Goal: Task Accomplishment & Management: Use online tool/utility

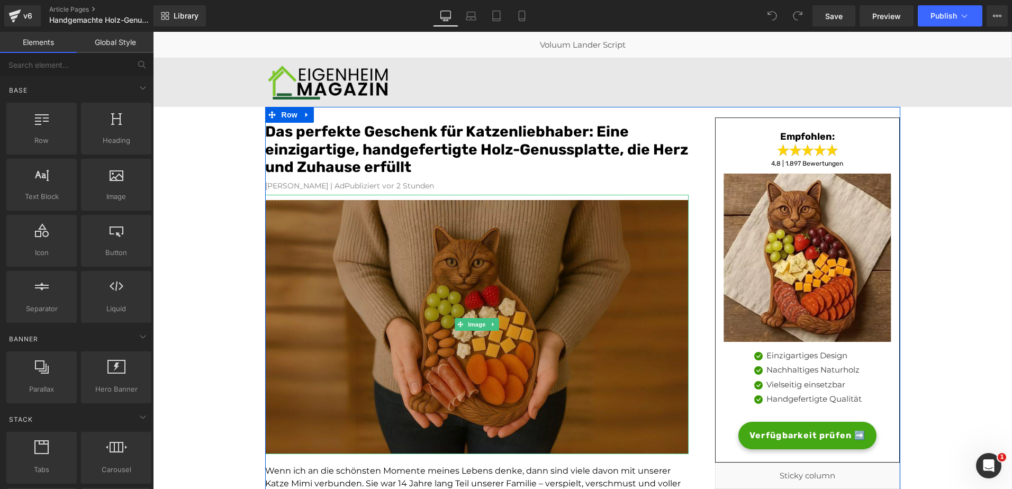
scroll to position [107, 0]
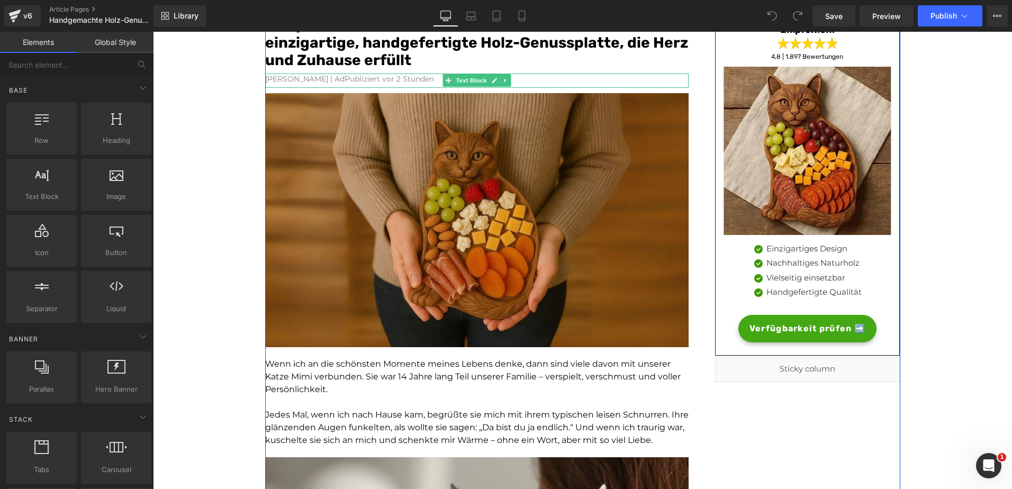
click at [365, 80] on font "[PERSON_NAME] | AdPubliziert vor 2 Stunden" at bounding box center [349, 79] width 169 height 10
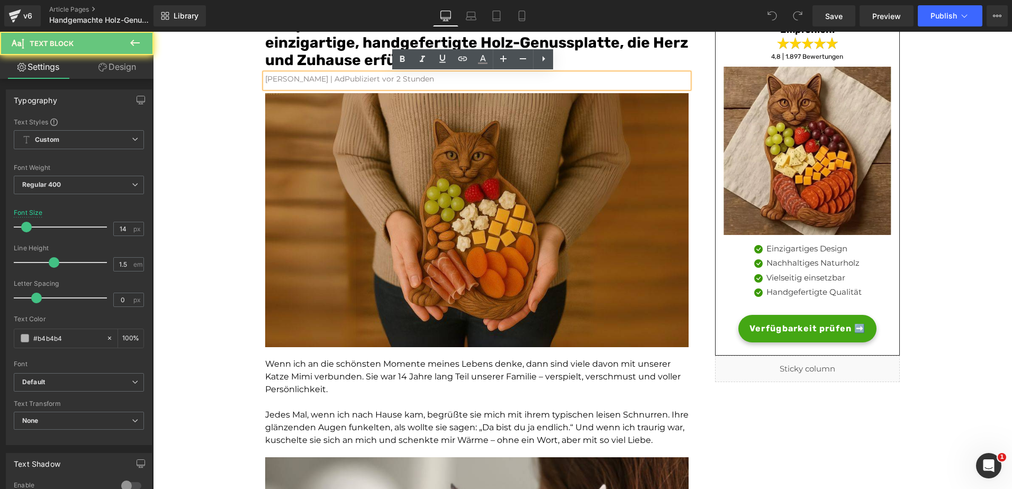
click at [365, 80] on font "[PERSON_NAME] | AdPubliziert vor 2 Stunden" at bounding box center [349, 79] width 169 height 10
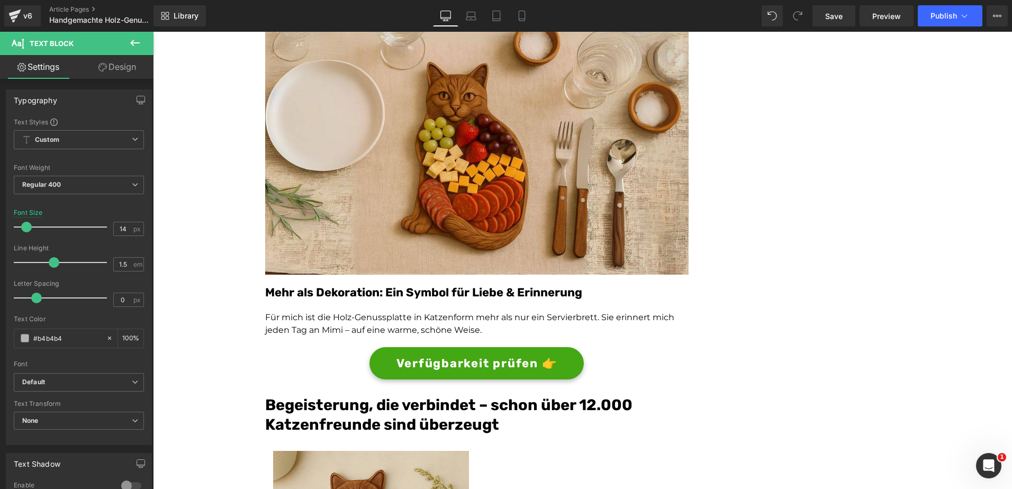
scroll to position [2042, 0]
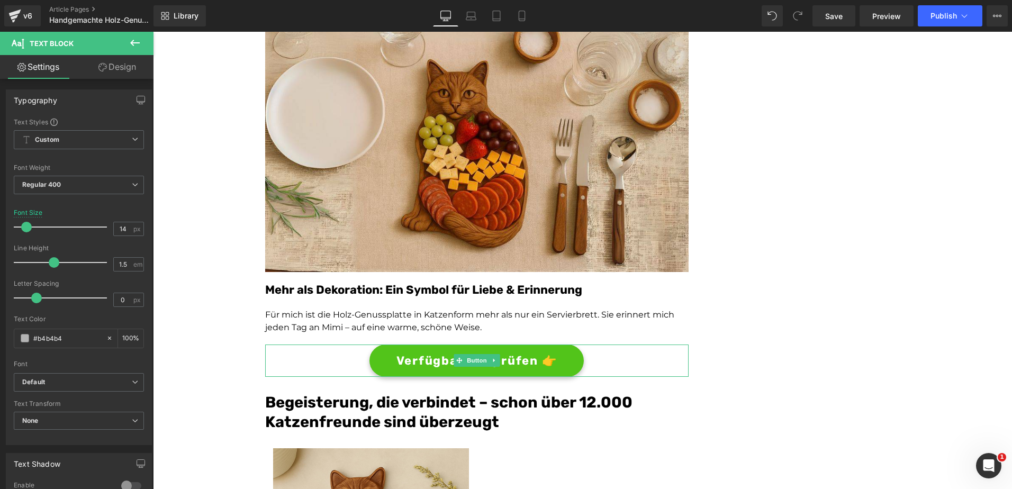
click at [406, 361] on span "Verfügbarkeit prüfen 👉" at bounding box center [476, 360] width 161 height 17
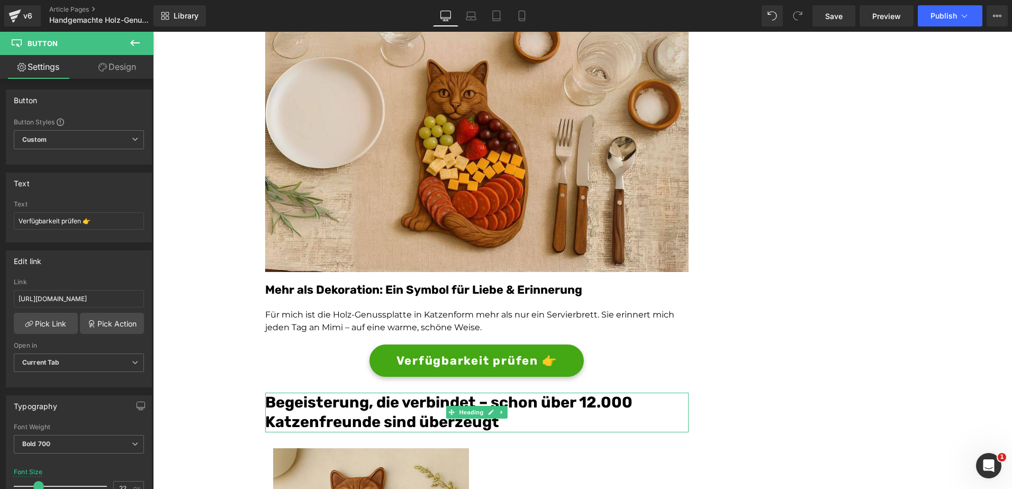
click at [588, 404] on font "Begeisterung, die verbindet – schon über 12.000 Katzenfreunde sind überzeugt" at bounding box center [448, 412] width 367 height 38
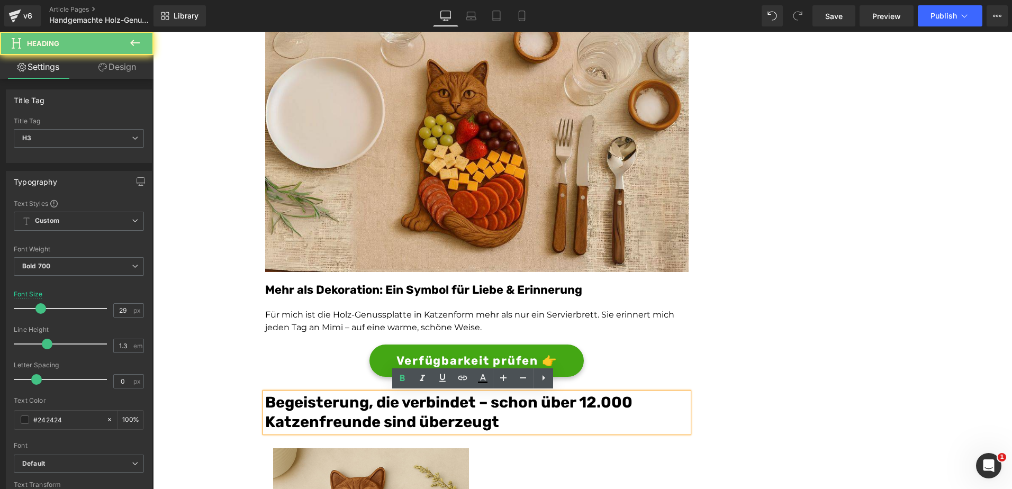
click at [588, 404] on font "Begeisterung, die verbindet – schon über 12.000 Katzenfreunde sind überzeugt" at bounding box center [448, 412] width 367 height 38
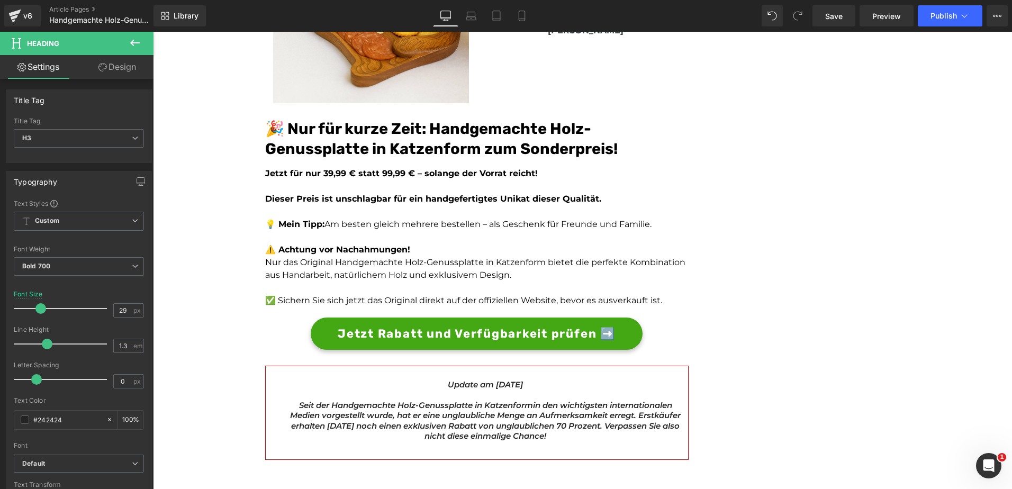
scroll to position [3018, 0]
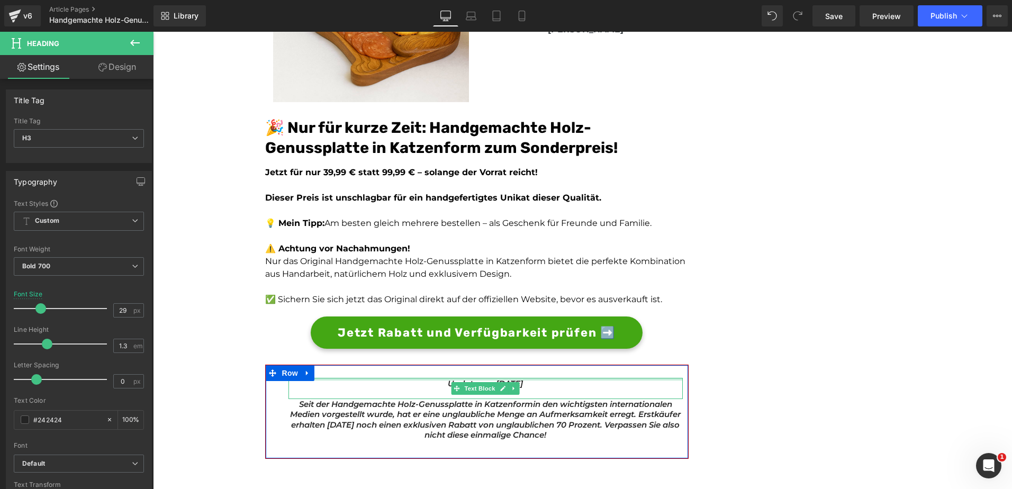
click at [543, 379] on div at bounding box center [485, 379] width 394 height 3
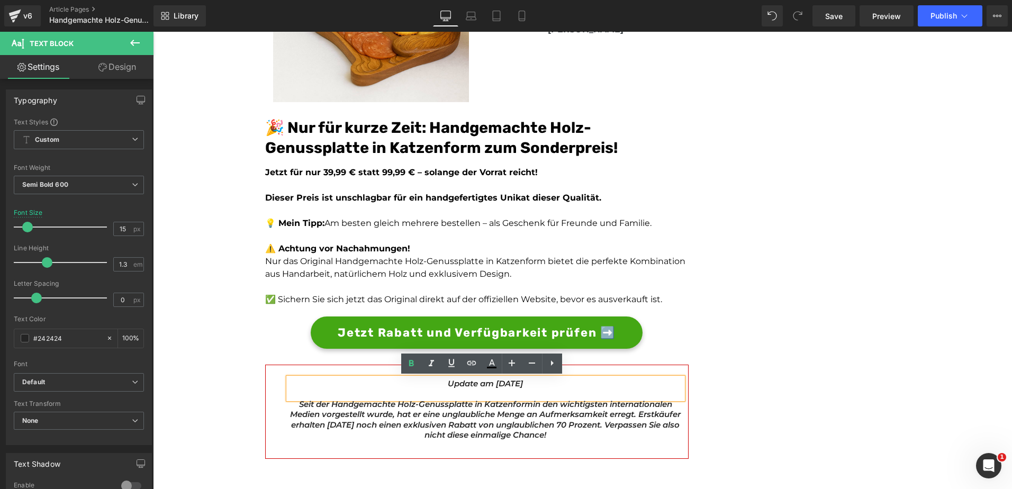
click at [483, 384] on icon "Update am [DATE]" at bounding box center [485, 383] width 75 height 10
click at [498, 384] on icon "Update am [DATE]" at bounding box center [485, 383] width 75 height 10
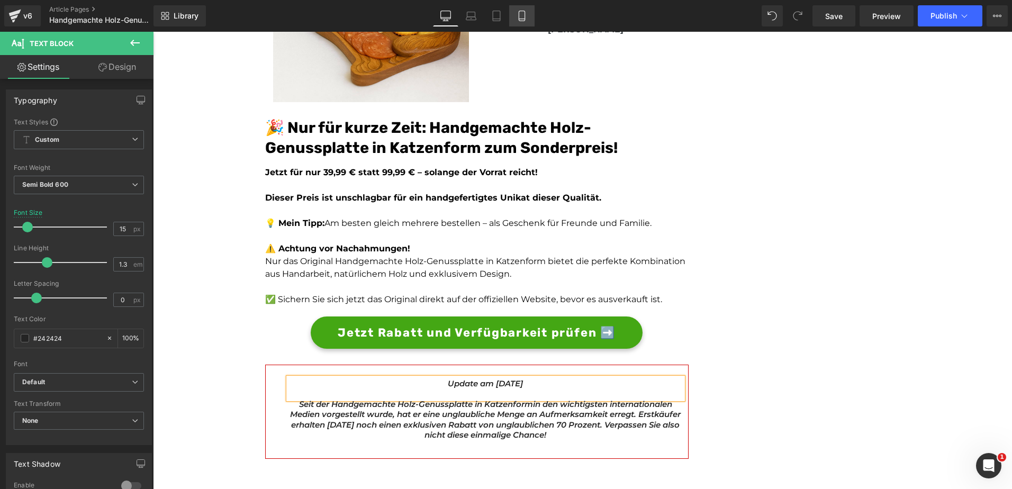
click at [520, 23] on link "Mobile" at bounding box center [521, 15] width 25 height 21
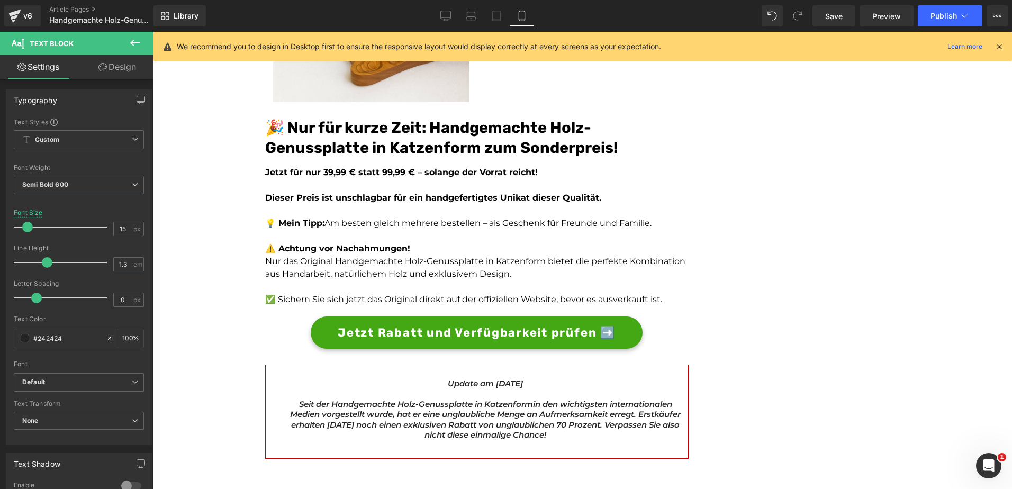
type input "17"
type input "100"
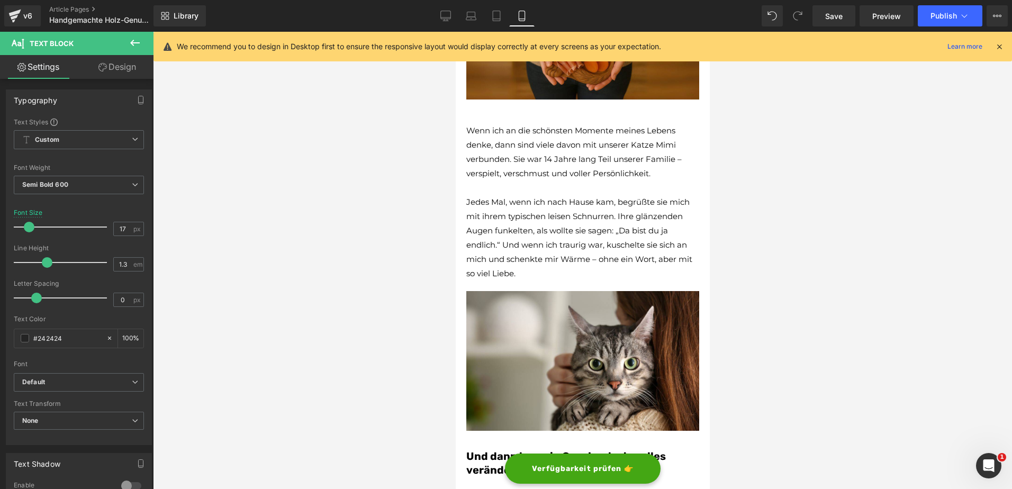
scroll to position [0, 0]
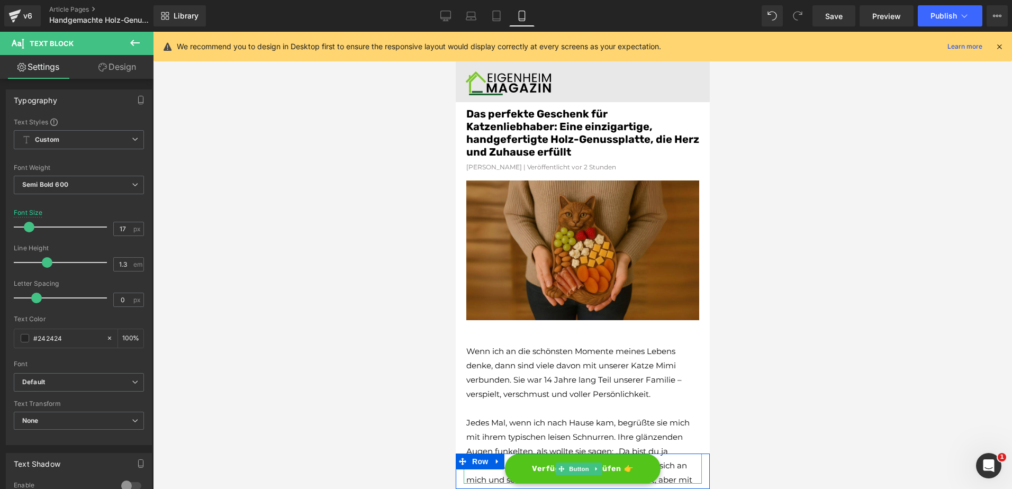
click at [536, 465] on span "Verfügbarkeit prüfen 👉" at bounding box center [582, 468] width 102 height 11
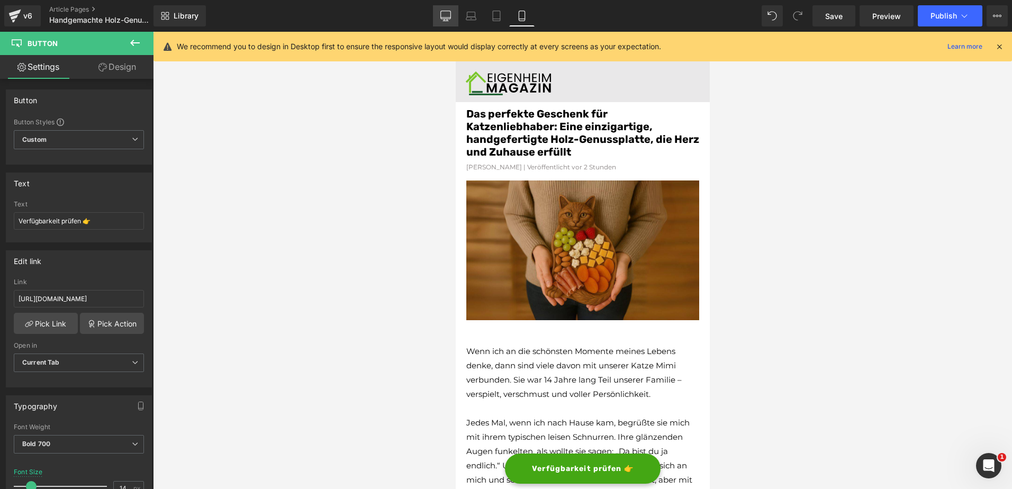
click at [448, 20] on icon at bounding box center [445, 16] width 11 height 11
type input "16"
type input "100"
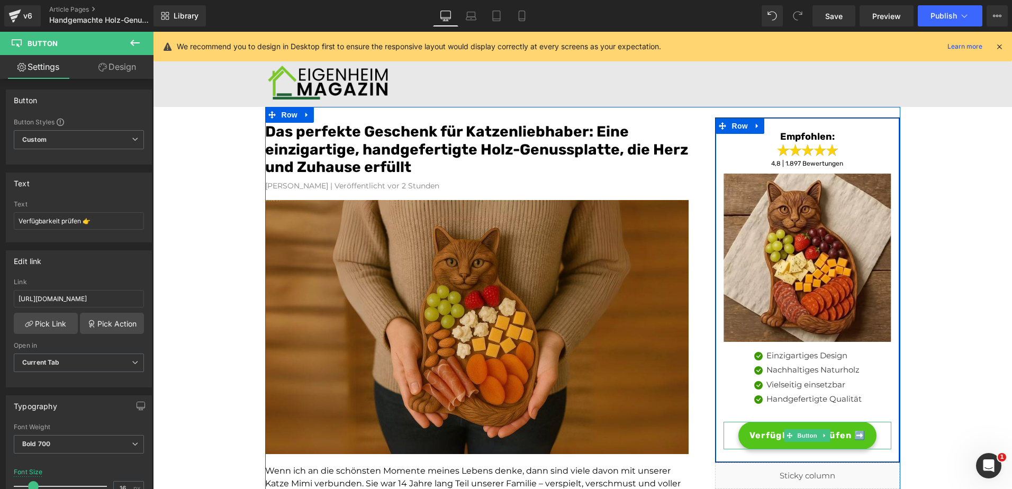
click at [749, 441] on span "Verfügbarkeit prüfen ➡️" at bounding box center [807, 435] width 116 height 13
click at [756, 435] on span "Verfügbarkeit prüfen ➡️" at bounding box center [807, 435] width 116 height 13
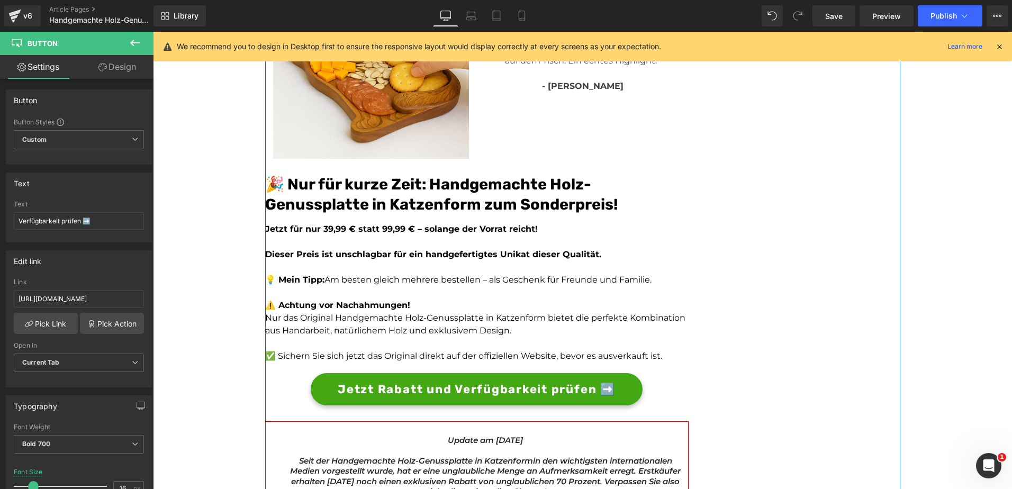
scroll to position [2962, 0]
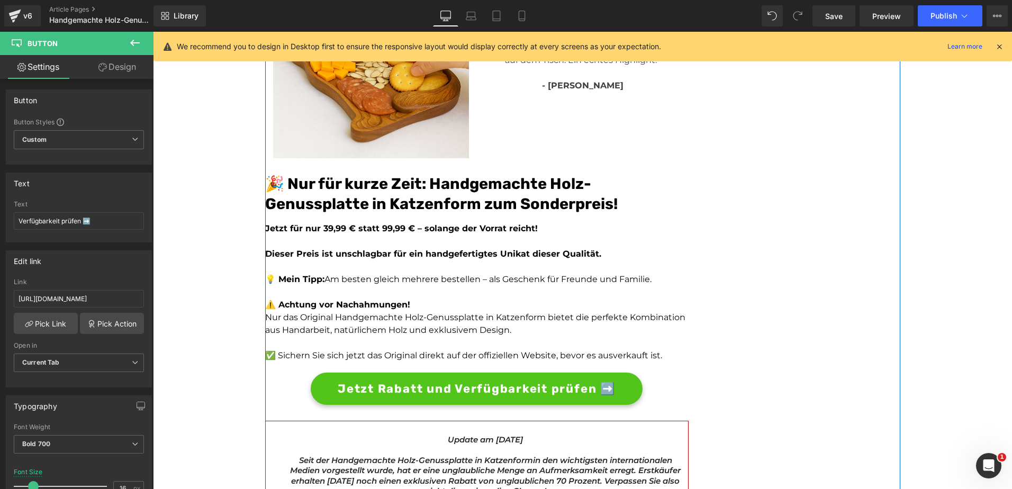
click at [434, 389] on span "Jetzt Rabatt und Verfügbarkeit prüfen ➡️" at bounding box center [477, 388] width 278 height 17
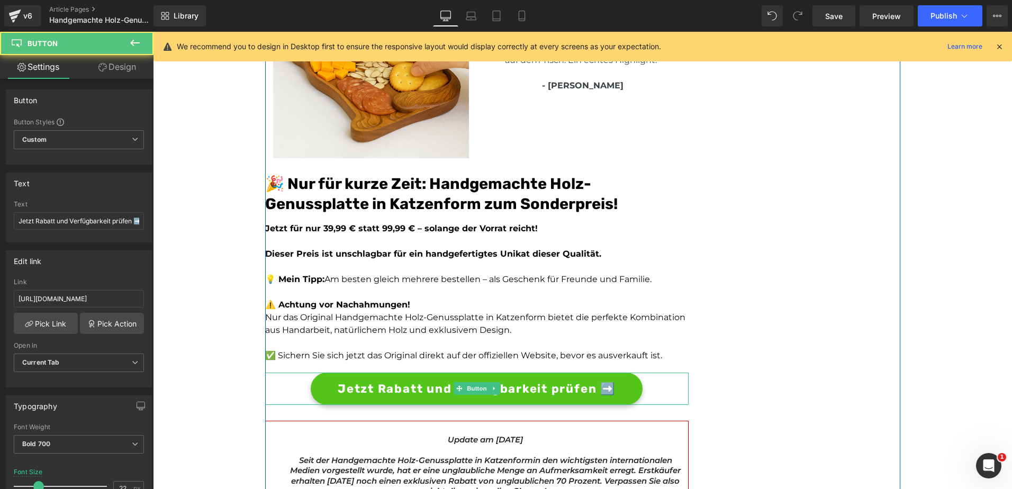
click at [350, 388] on span "Jetzt Rabatt und Verfügbarkeit prüfen ➡️" at bounding box center [477, 388] width 278 height 17
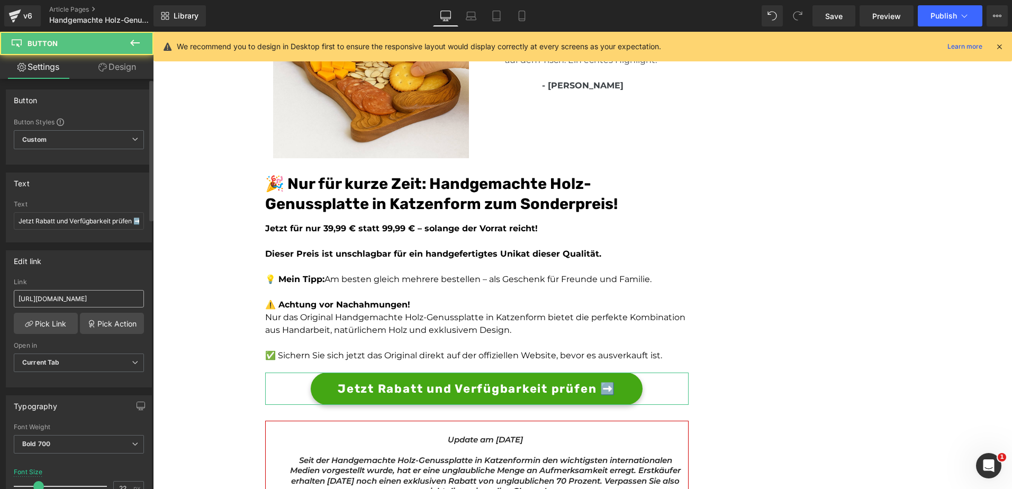
click at [107, 303] on input "[URL][DOMAIN_NAME]" at bounding box center [79, 298] width 130 height 17
type input "[URL][DOMAIN_NAME]"
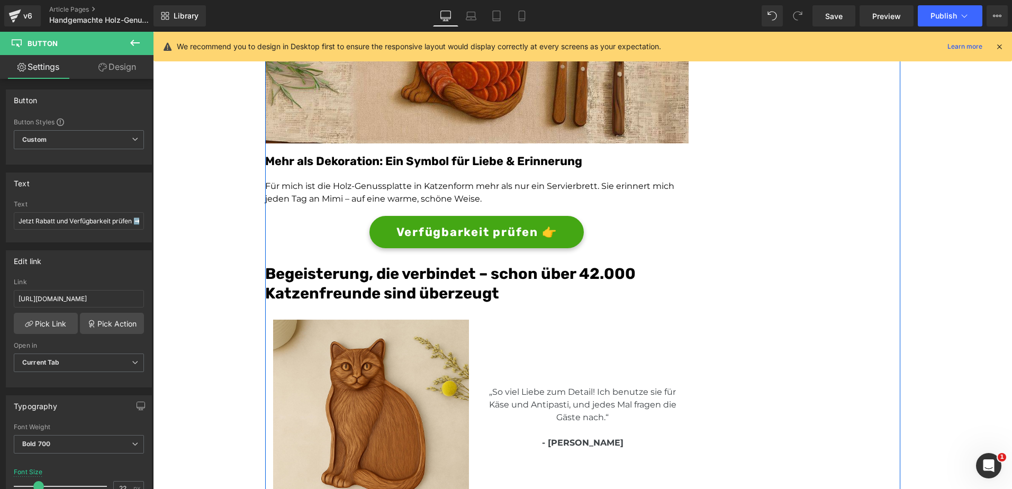
scroll to position [2170, 0]
click at [400, 235] on span "Verfügbarkeit prüfen 👉" at bounding box center [476, 232] width 161 height 17
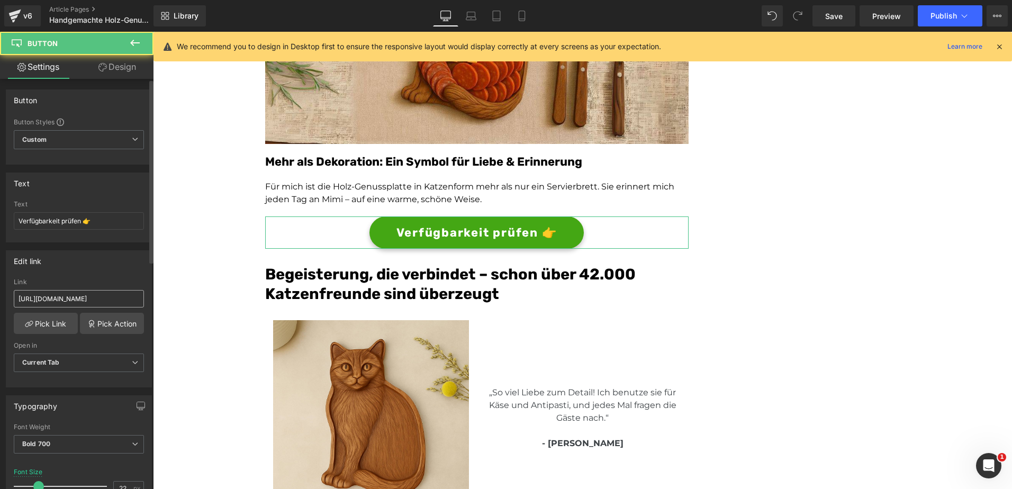
click at [99, 295] on input "[URL][DOMAIN_NAME]" at bounding box center [79, 298] width 130 height 17
type input "[URL][DOMAIN_NAME]"
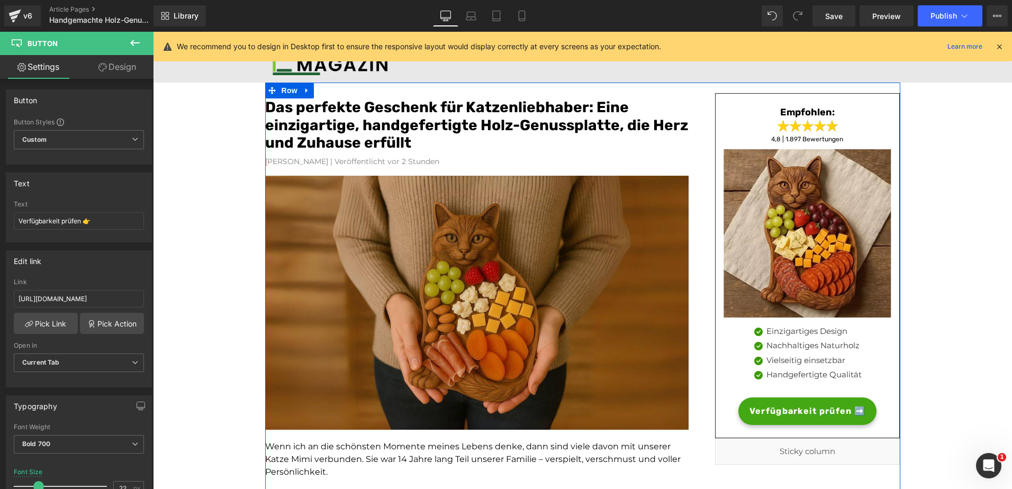
scroll to position [0, 0]
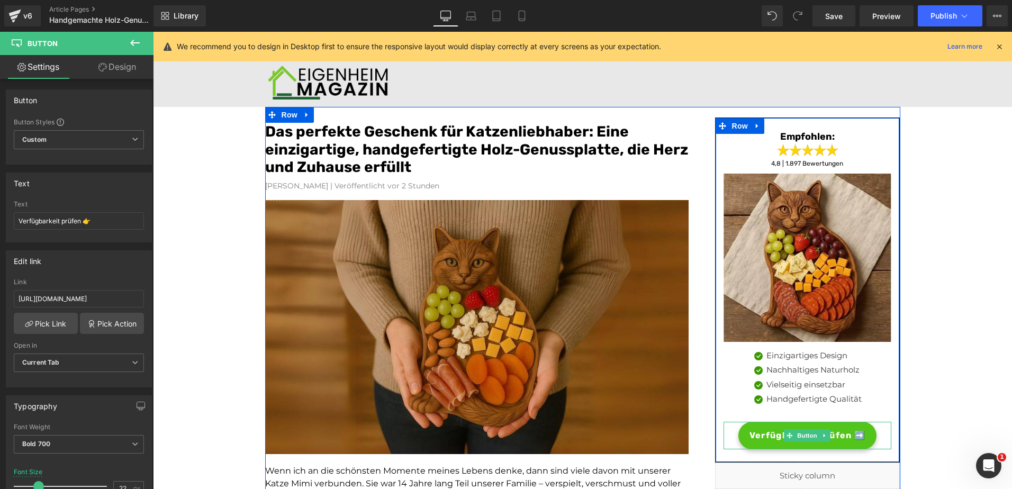
click at [749, 426] on link "Verfügbarkeit prüfen ➡️" at bounding box center [807, 436] width 138 height 28
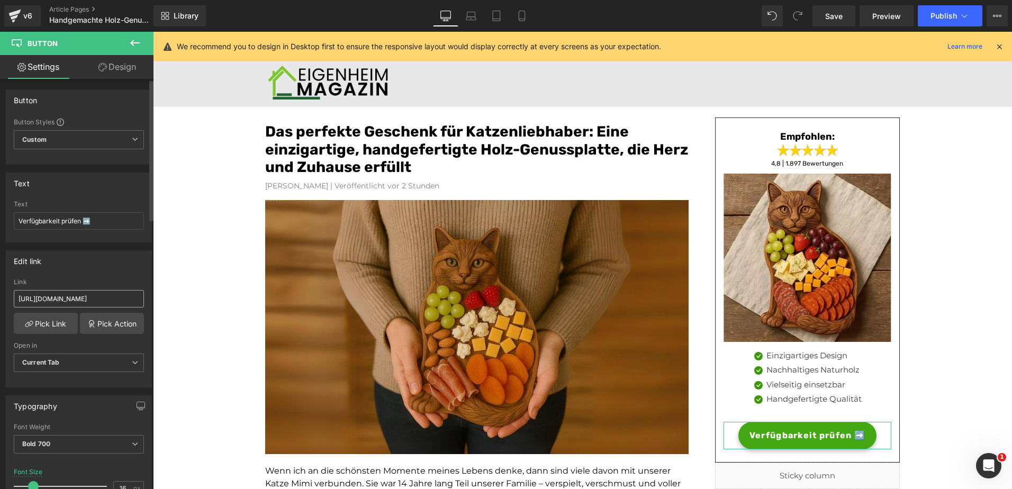
click at [34, 302] on input "[URL][DOMAIN_NAME]" at bounding box center [79, 298] width 130 height 17
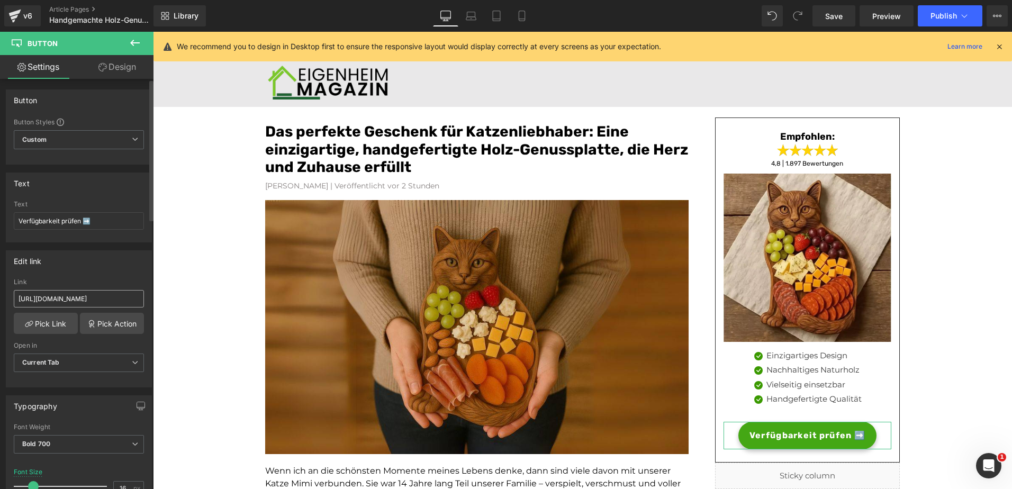
click at [51, 297] on input "[URL][DOMAIN_NAME]" at bounding box center [79, 298] width 130 height 17
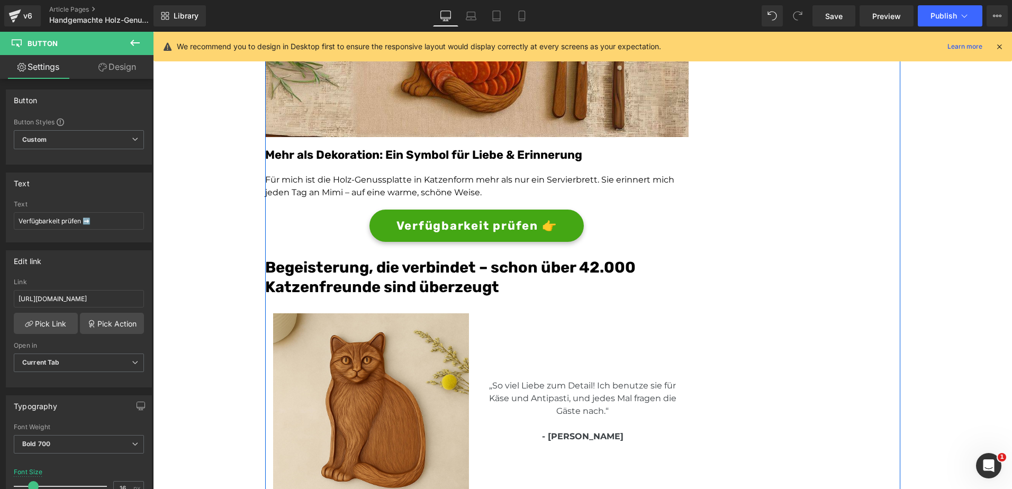
scroll to position [2177, 0]
click at [400, 230] on span "Verfügbarkeit prüfen 👉" at bounding box center [476, 224] width 161 height 17
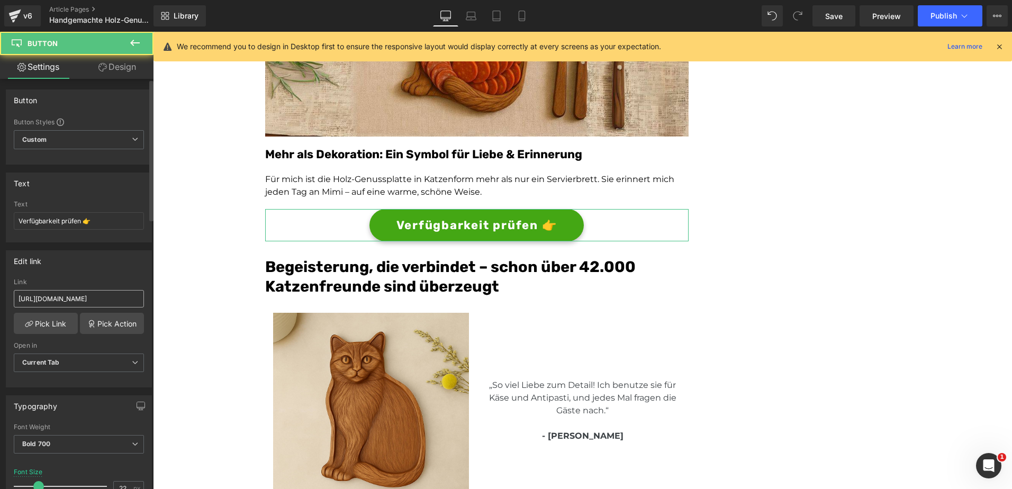
click at [100, 293] on input "[URL][DOMAIN_NAME]" at bounding box center [79, 298] width 130 height 17
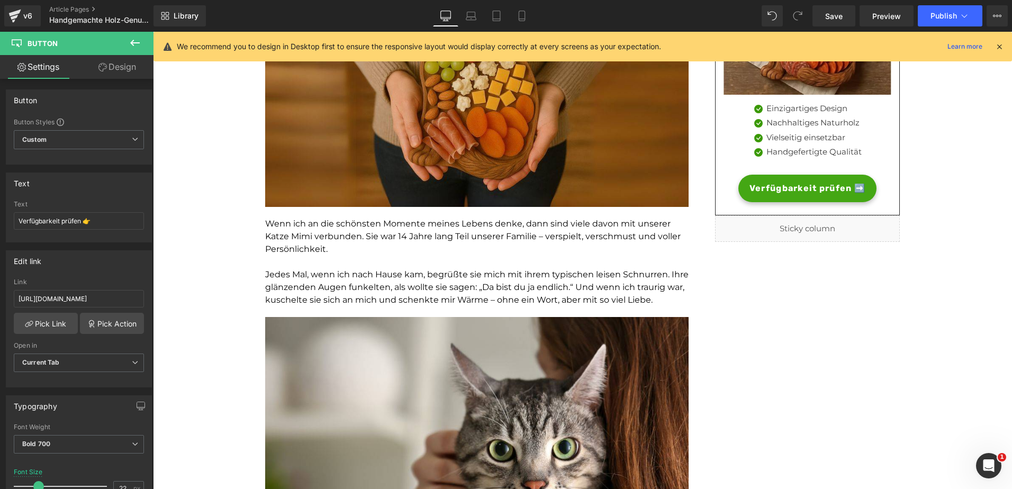
scroll to position [247, 0]
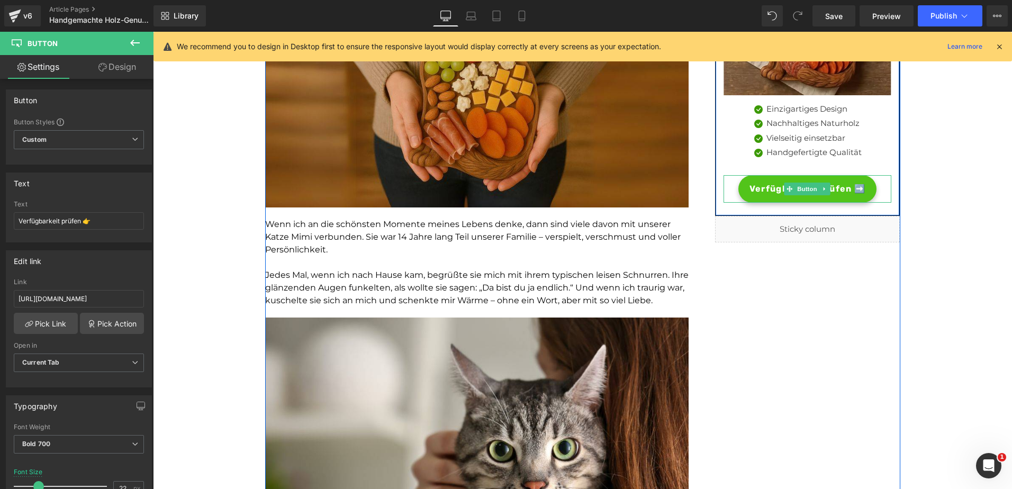
click at [773, 182] on link "Verfügbarkeit prüfen ➡️" at bounding box center [807, 189] width 138 height 28
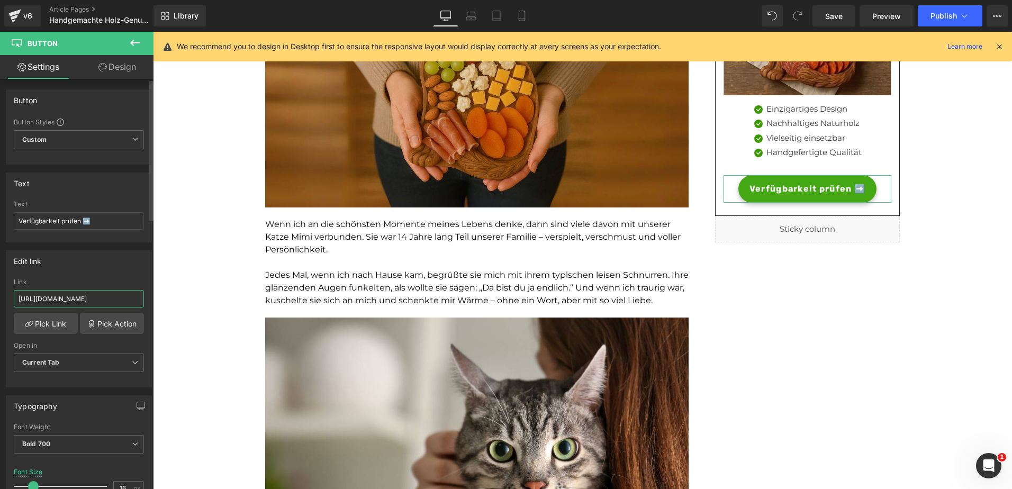
click at [110, 301] on input "[URL][DOMAIN_NAME]" at bounding box center [79, 298] width 130 height 17
type input "[URL][DOMAIN_NAME]"
click at [517, 24] on link "Mobile" at bounding box center [521, 15] width 25 height 21
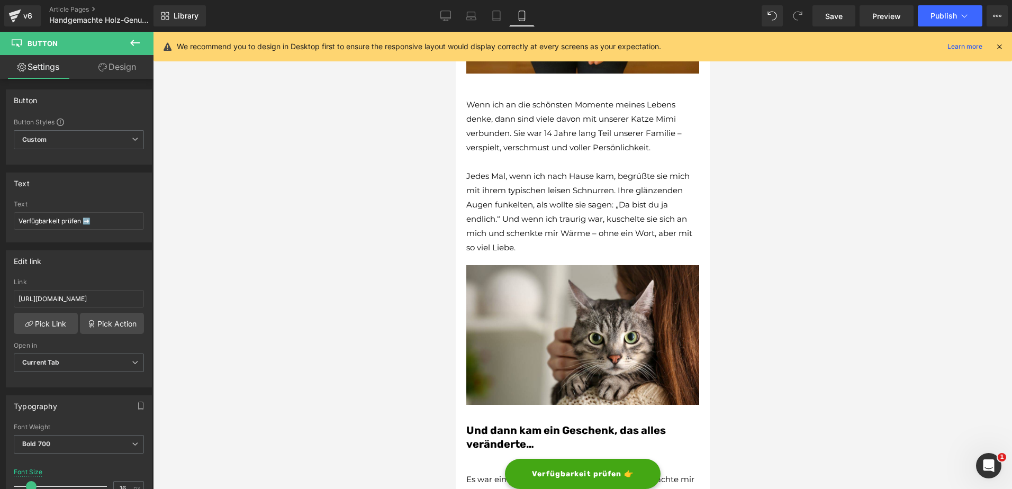
scroll to position [3566, 0]
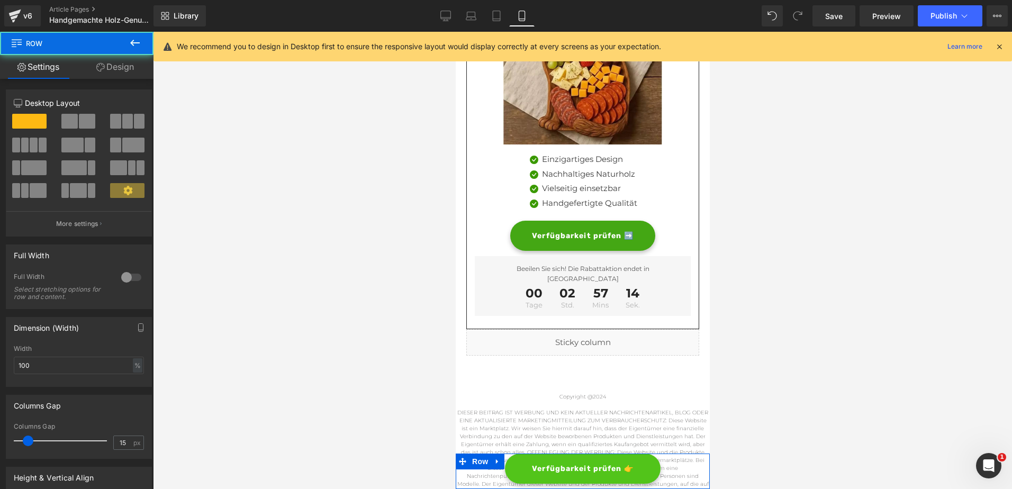
click at [515, 455] on div "Verfügbarkeit prüfen 👉 Button Row" at bounding box center [582, 471] width 254 height 35
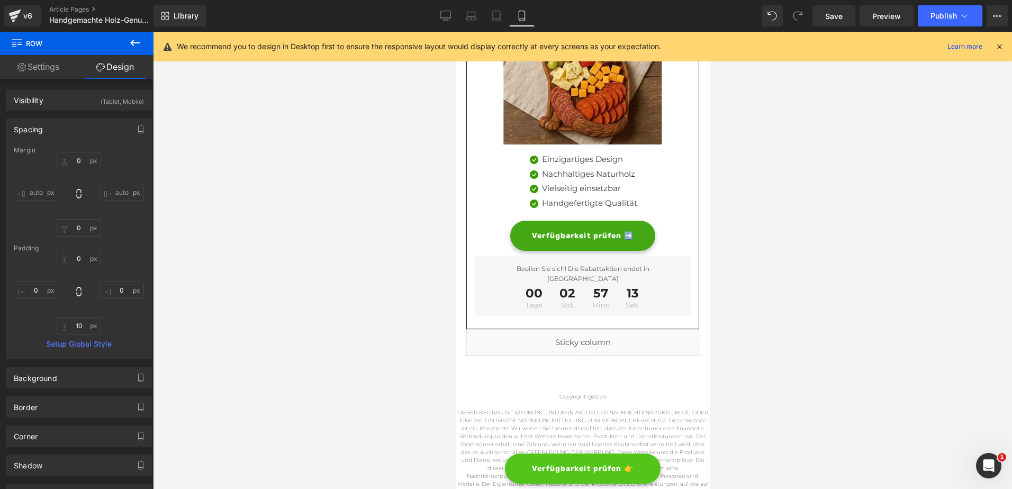
click at [519, 459] on link "Verfügbarkeit prüfen 👉" at bounding box center [582, 469] width 156 height 30
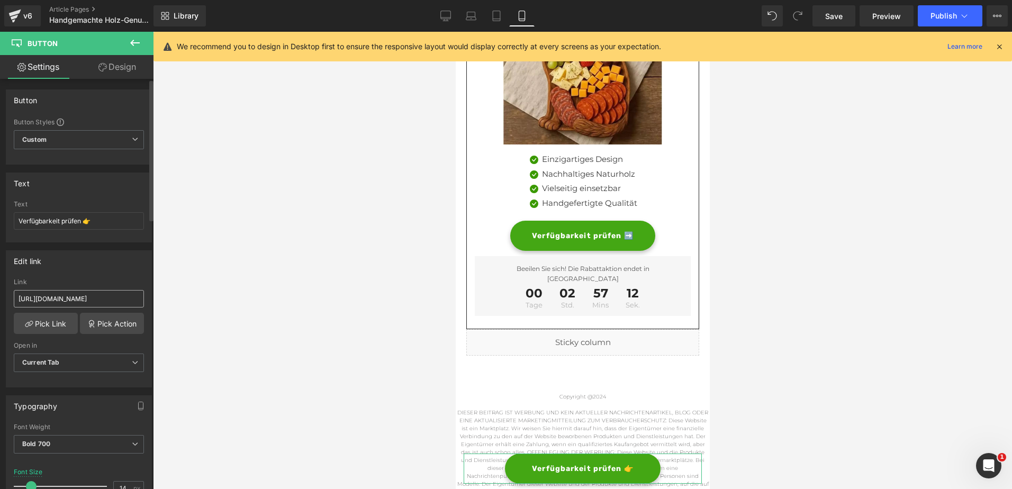
click at [113, 293] on input "[URL][DOMAIN_NAME]" at bounding box center [79, 298] width 130 height 17
type input "[URL][DOMAIN_NAME]"
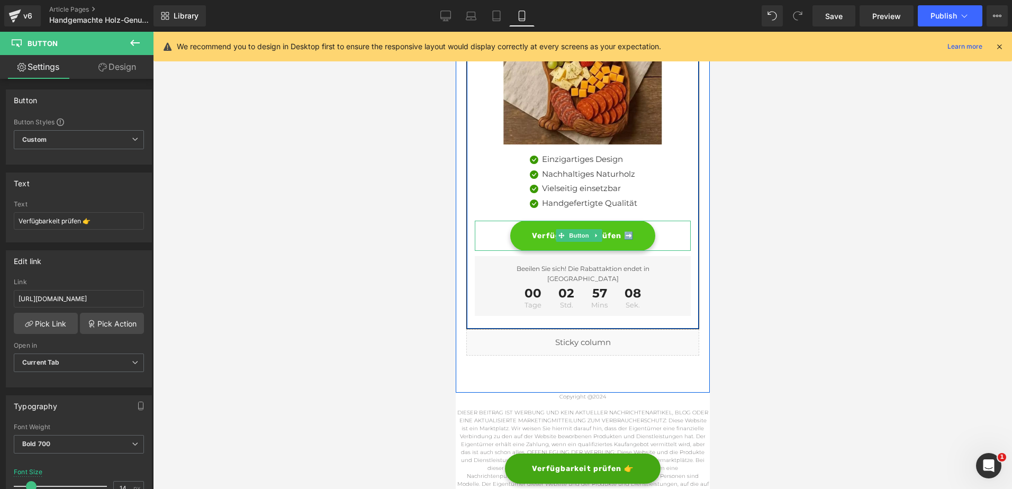
click at [554, 230] on span "Verfügbarkeit prüfen ➡️" at bounding box center [582, 235] width 102 height 11
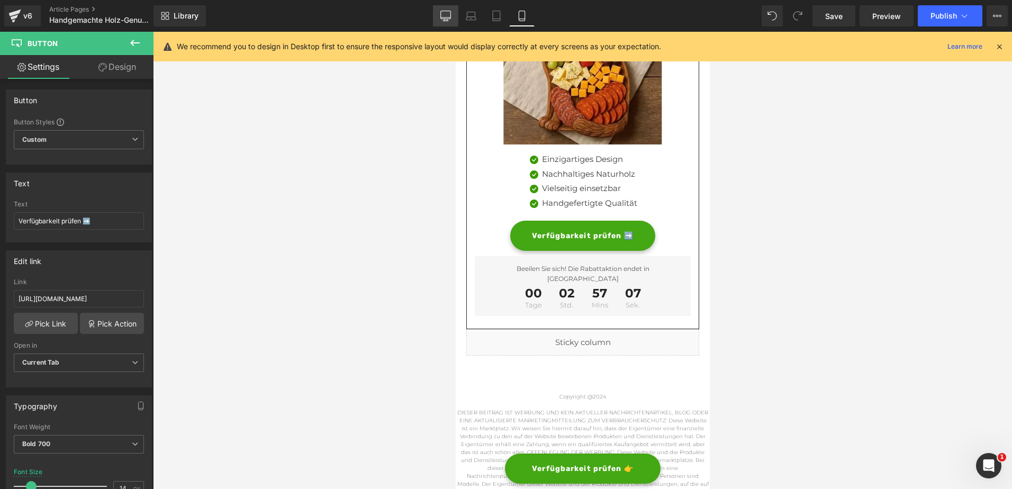
click at [450, 16] on icon at bounding box center [445, 16] width 11 height 11
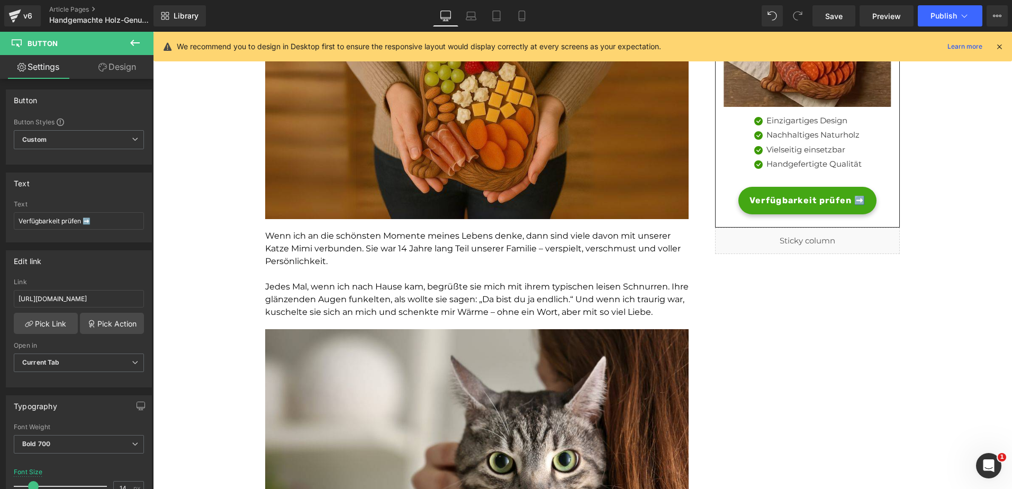
scroll to position [0, 0]
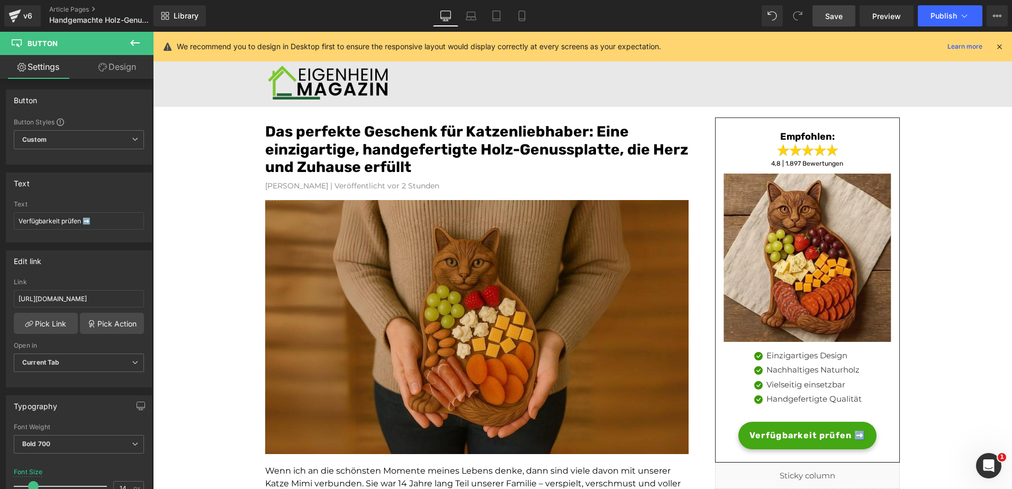
click at [829, 19] on span "Save" at bounding box center [833, 16] width 17 height 11
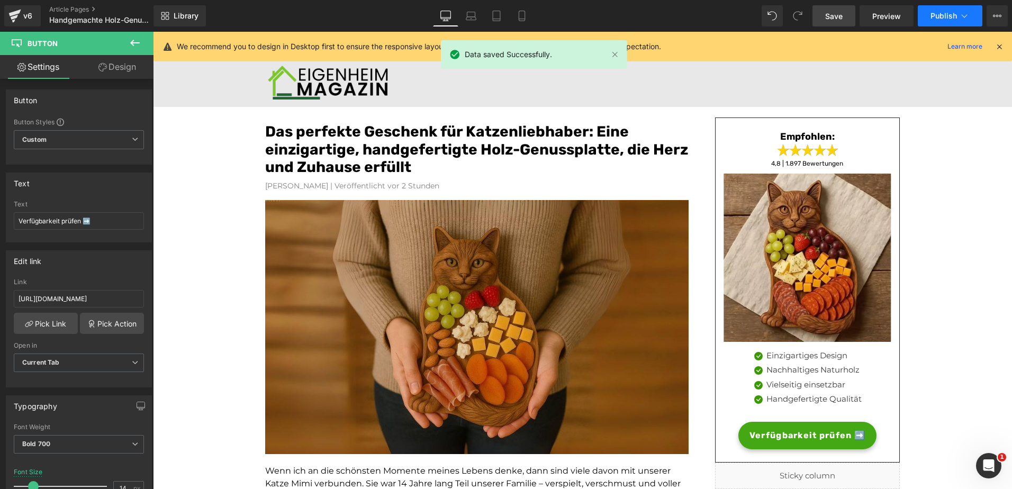
click at [944, 12] on span "Publish" at bounding box center [943, 16] width 26 height 8
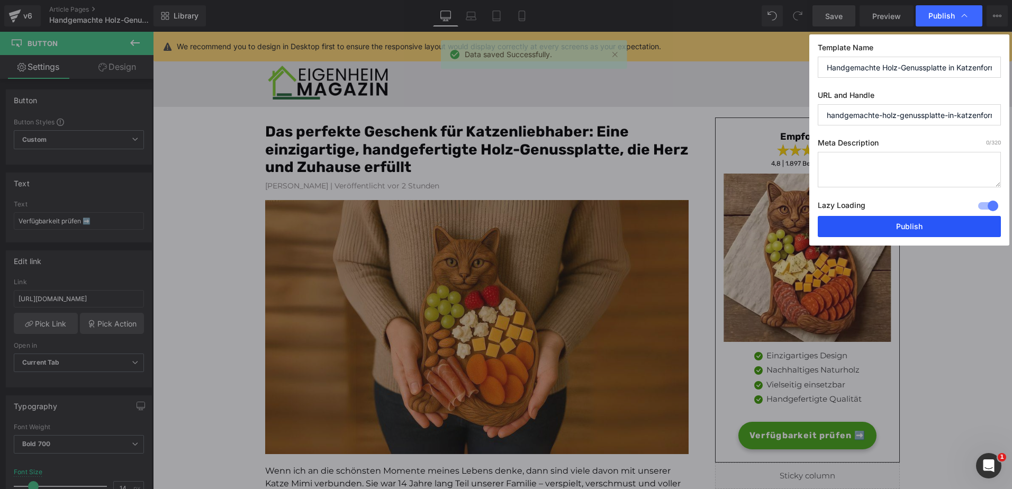
click at [851, 222] on button "Publish" at bounding box center [909, 226] width 183 height 21
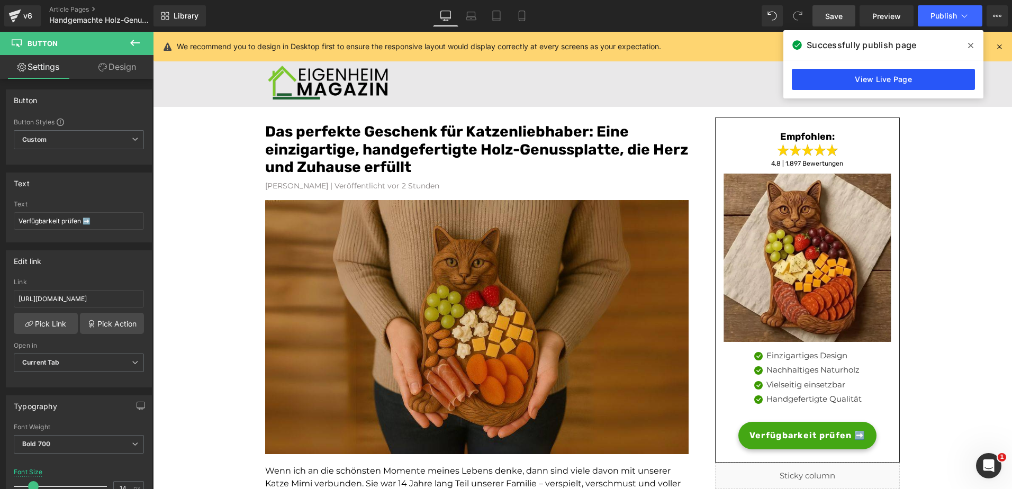
click at [846, 85] on link "View Live Page" at bounding box center [883, 79] width 183 height 21
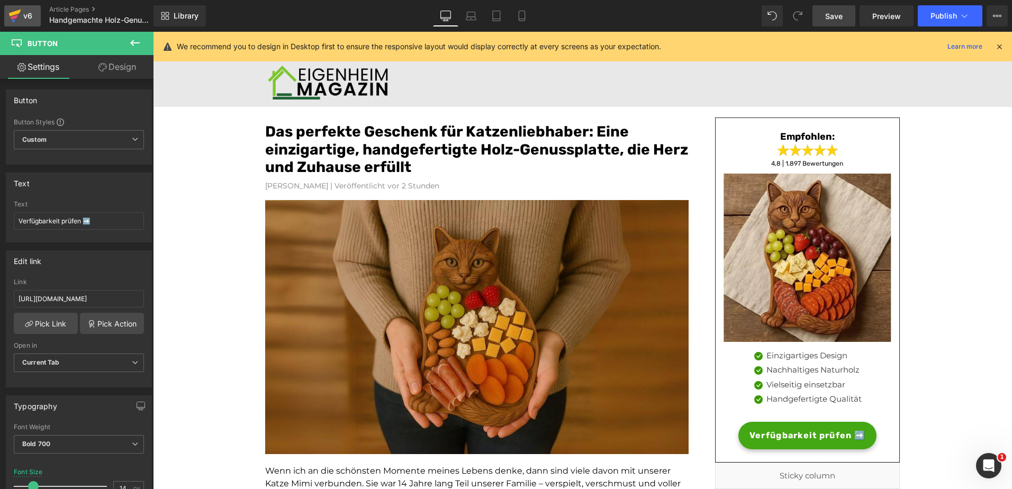
click at [26, 11] on div "v6" at bounding box center [27, 16] width 13 height 14
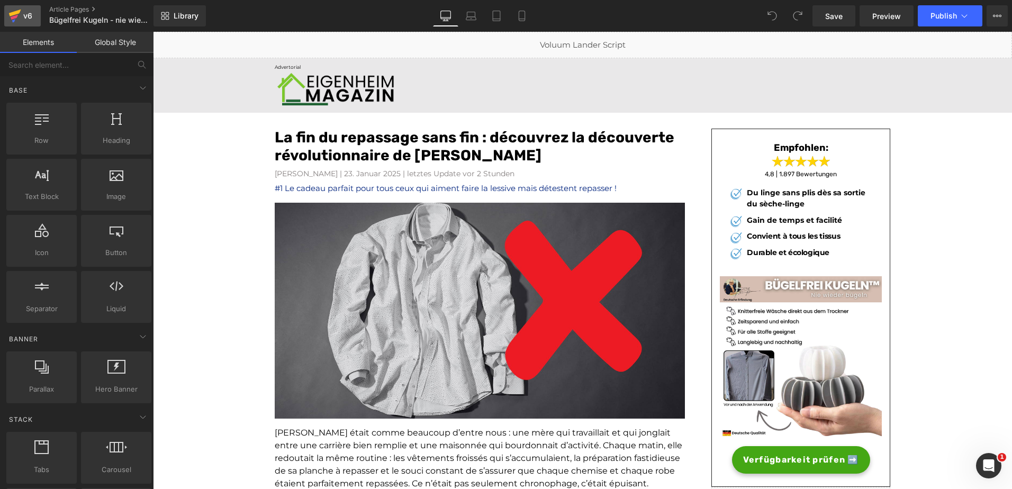
click at [29, 16] on div "v6" at bounding box center [27, 16] width 13 height 14
